Goal: Transaction & Acquisition: Obtain resource

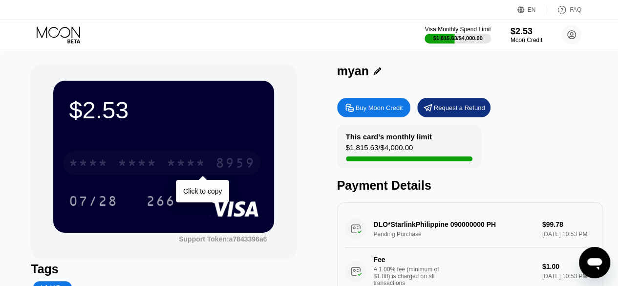
click at [223, 171] on div "8959" at bounding box center [235, 164] width 39 height 16
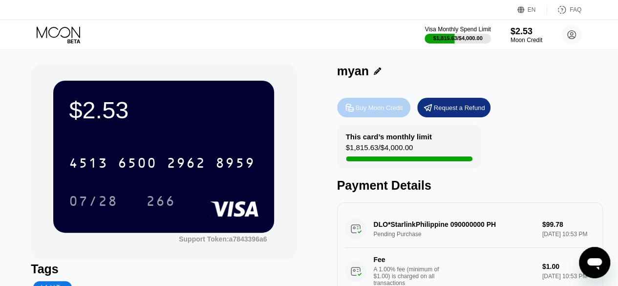
click at [399, 109] on div "Buy Moon Credit" at bounding box center [379, 108] width 47 height 8
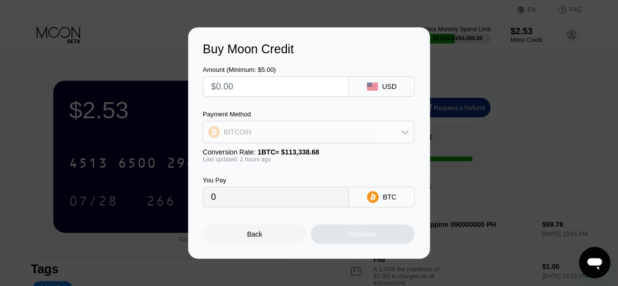
click at [374, 133] on div "BITCOIN" at bounding box center [308, 132] width 211 height 20
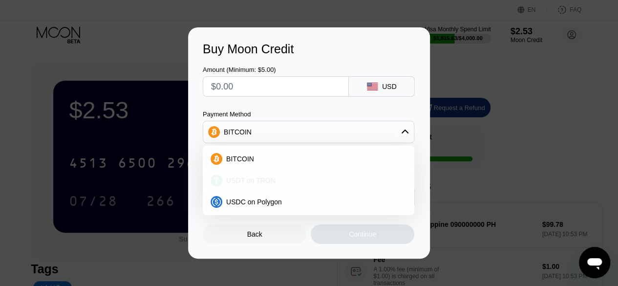
click at [339, 176] on div "USDT on TRON" at bounding box center [314, 180] width 184 height 8
type input "0.00"
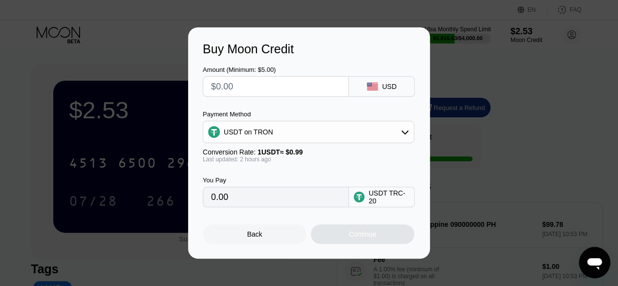
click at [308, 87] on input "text" at bounding box center [276, 87] width 130 height 20
type input "$10"
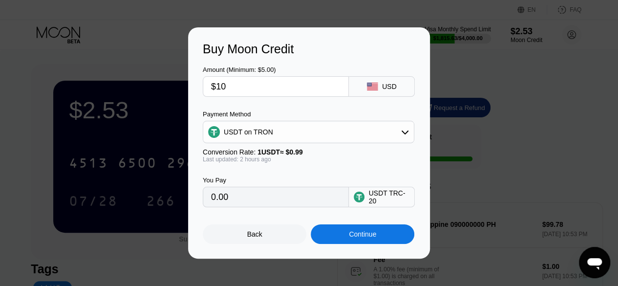
type input "10.10"
type input "$100"
type input "101.01"
type input "$100"
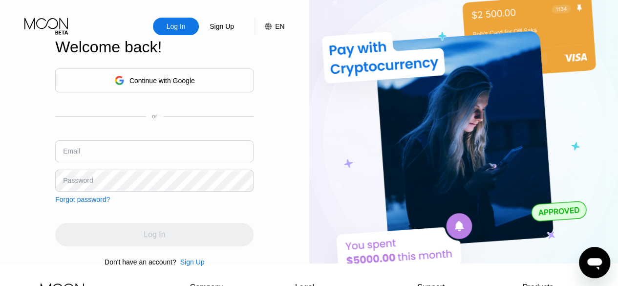
type input "[EMAIL_ADDRESS][DOMAIN_NAME]"
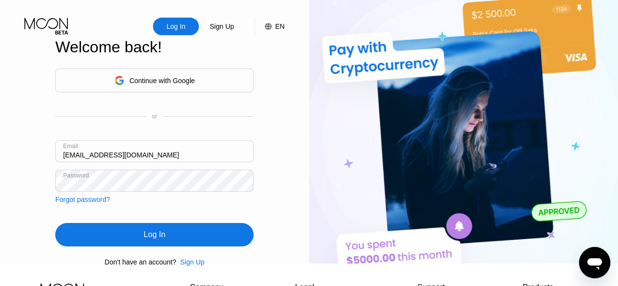
click at [153, 235] on div "Log In" at bounding box center [154, 234] width 198 height 23
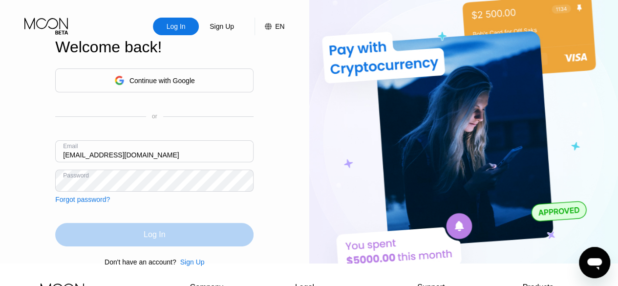
click at [153, 240] on div "Log In" at bounding box center [155, 235] width 22 height 10
